Goal: Information Seeking & Learning: Learn about a topic

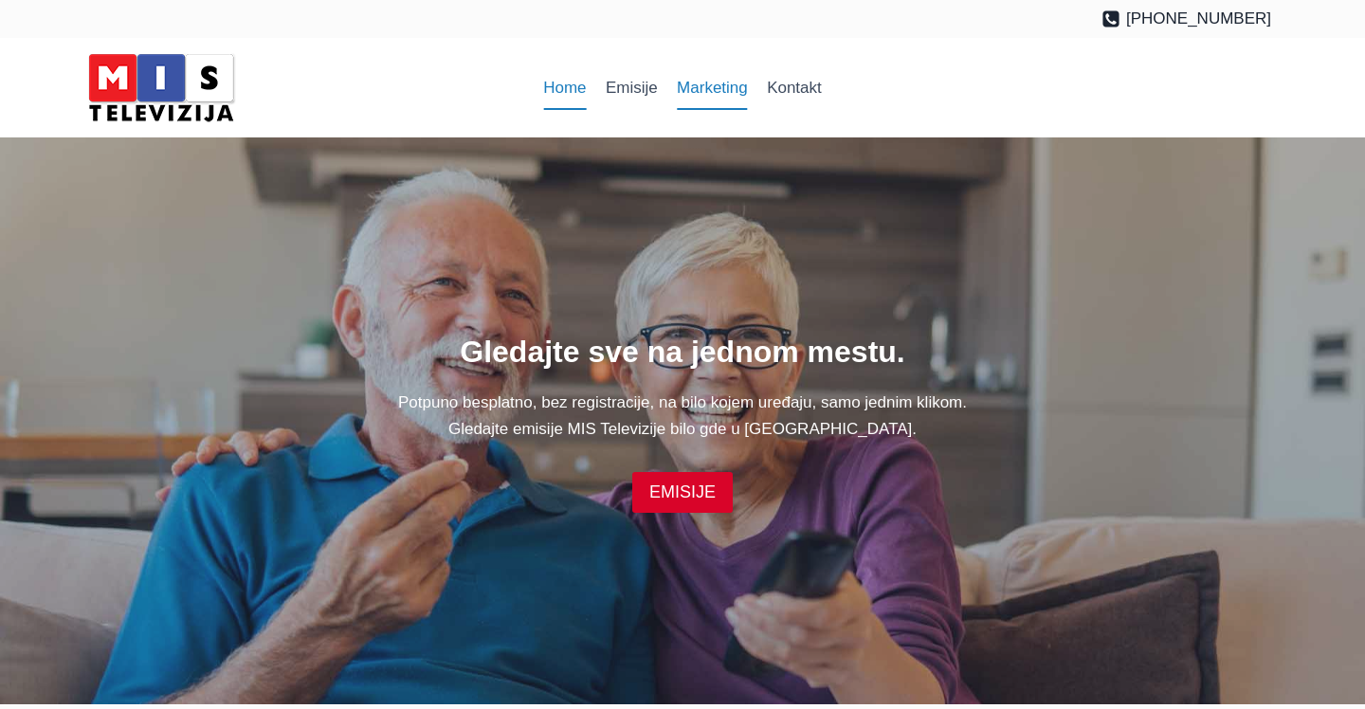
click at [704, 103] on link "Marketing" at bounding box center [712, 88] width 90 height 46
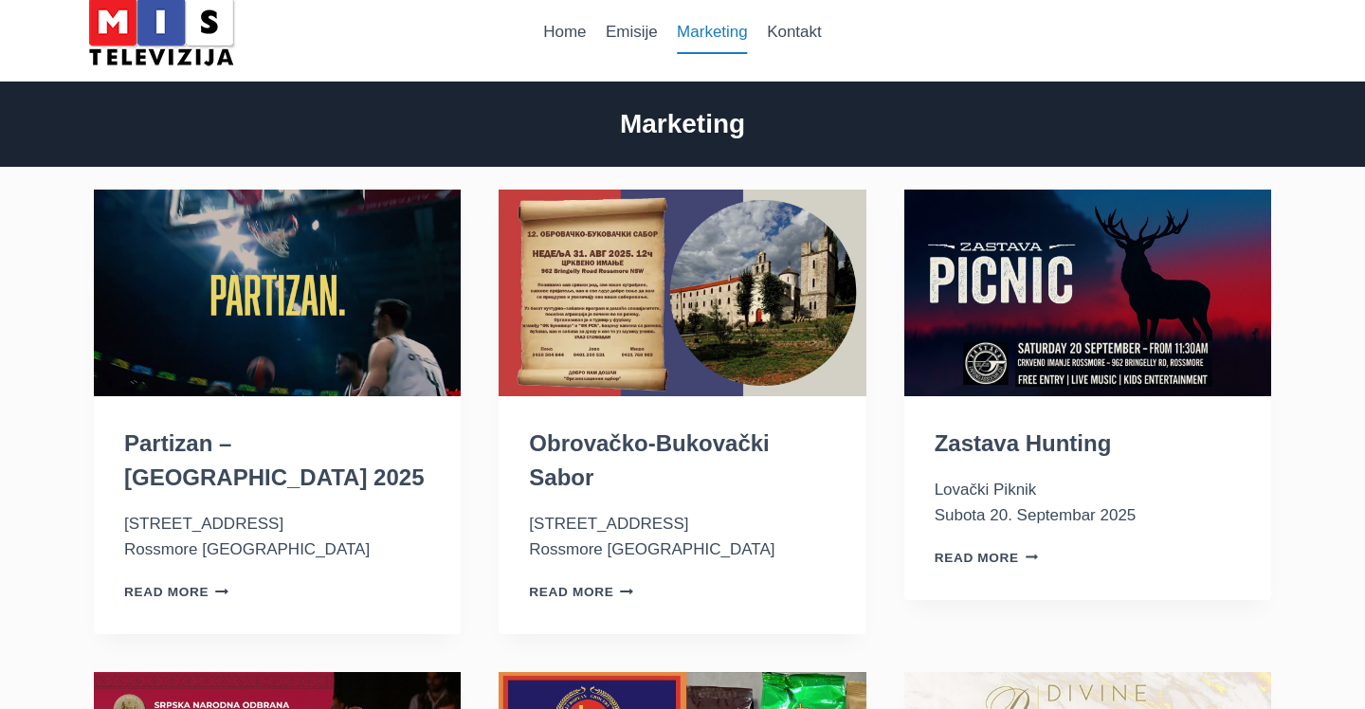
scroll to position [51, 0]
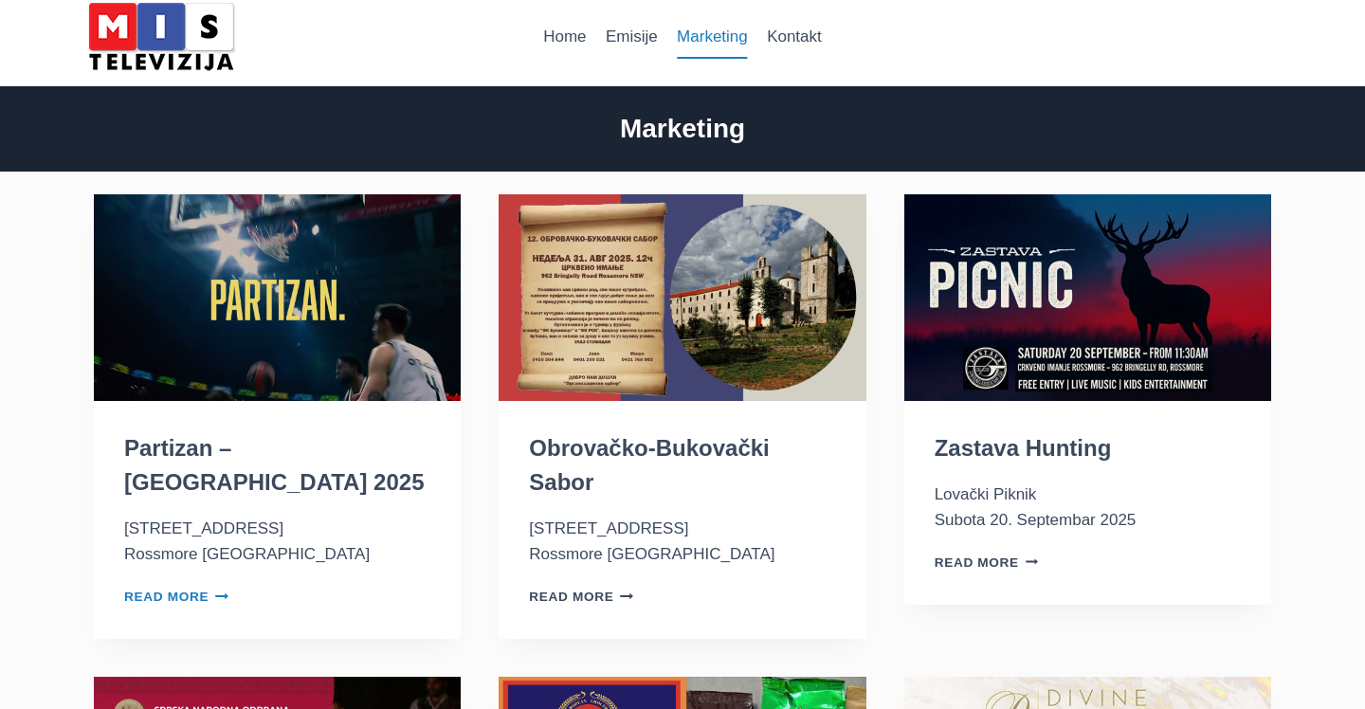
click at [198, 590] on link "Read More Partizan – Australia 2025 Continue" at bounding box center [176, 597] width 104 height 14
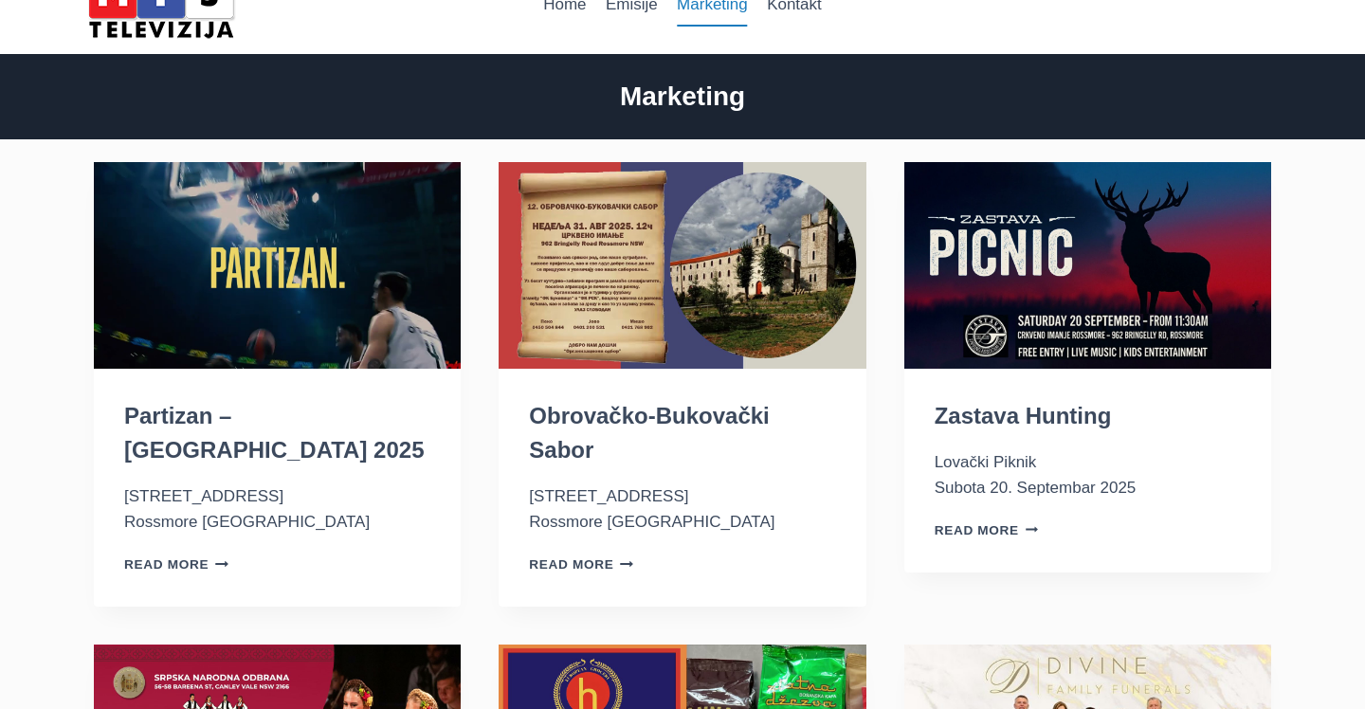
scroll to position [85, 0]
